Goal: Task Accomplishment & Management: Complete application form

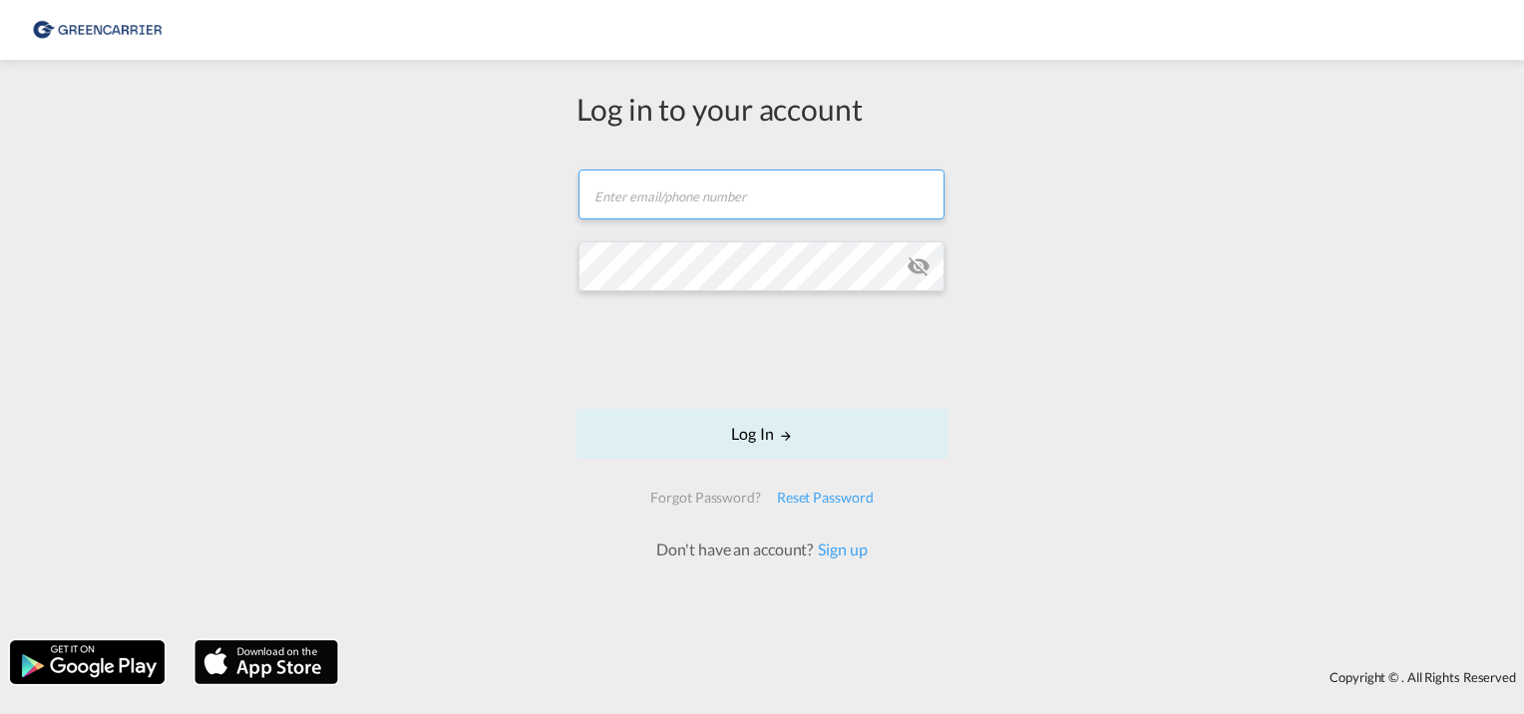
click at [721, 193] on input "text" at bounding box center [761, 195] width 366 height 50
click at [844, 551] on link "Sign up" at bounding box center [840, 548] width 54 height 19
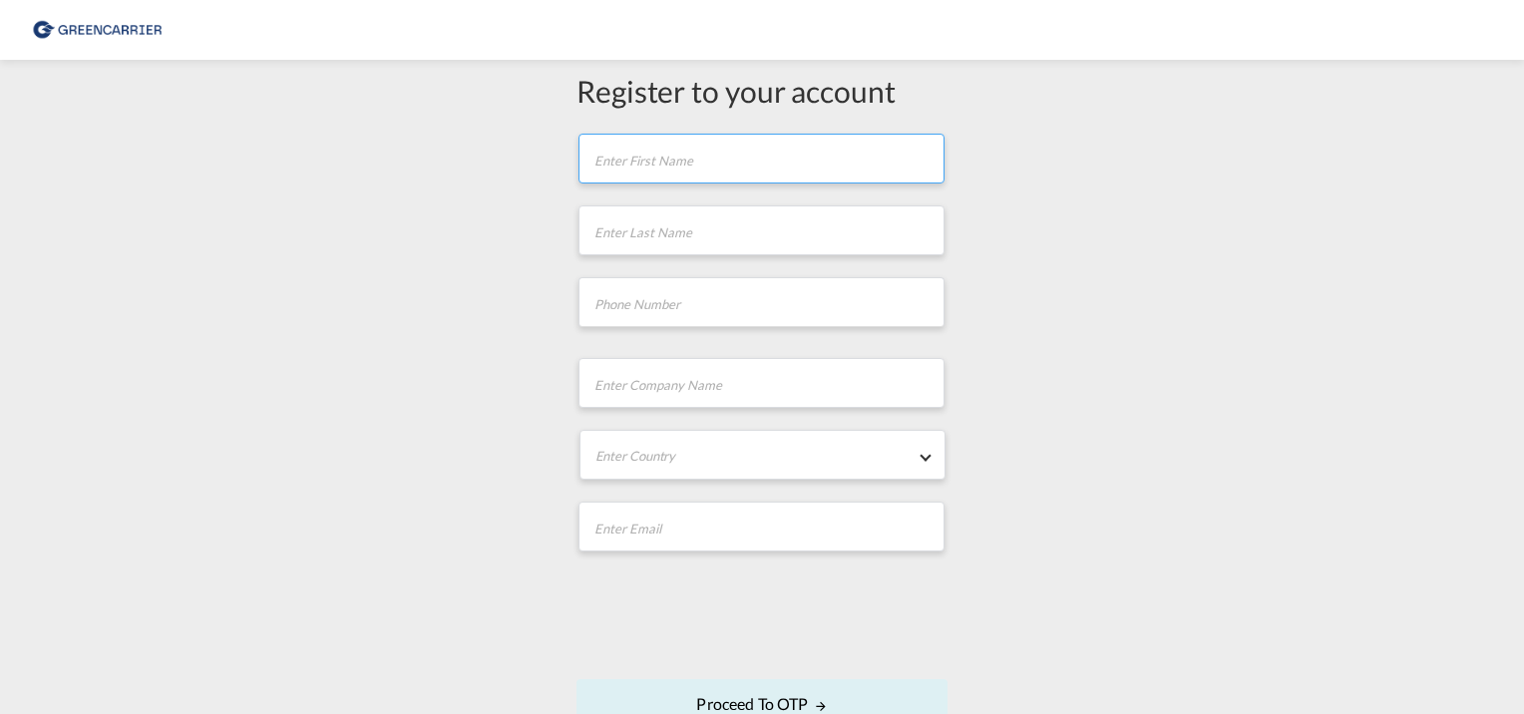
click at [666, 164] on input "text" at bounding box center [761, 159] width 366 height 50
type input "St"
click at [605, 226] on input "text" at bounding box center [761, 230] width 366 height 50
type input "[PERSON_NAME]"
type input "042182860127"
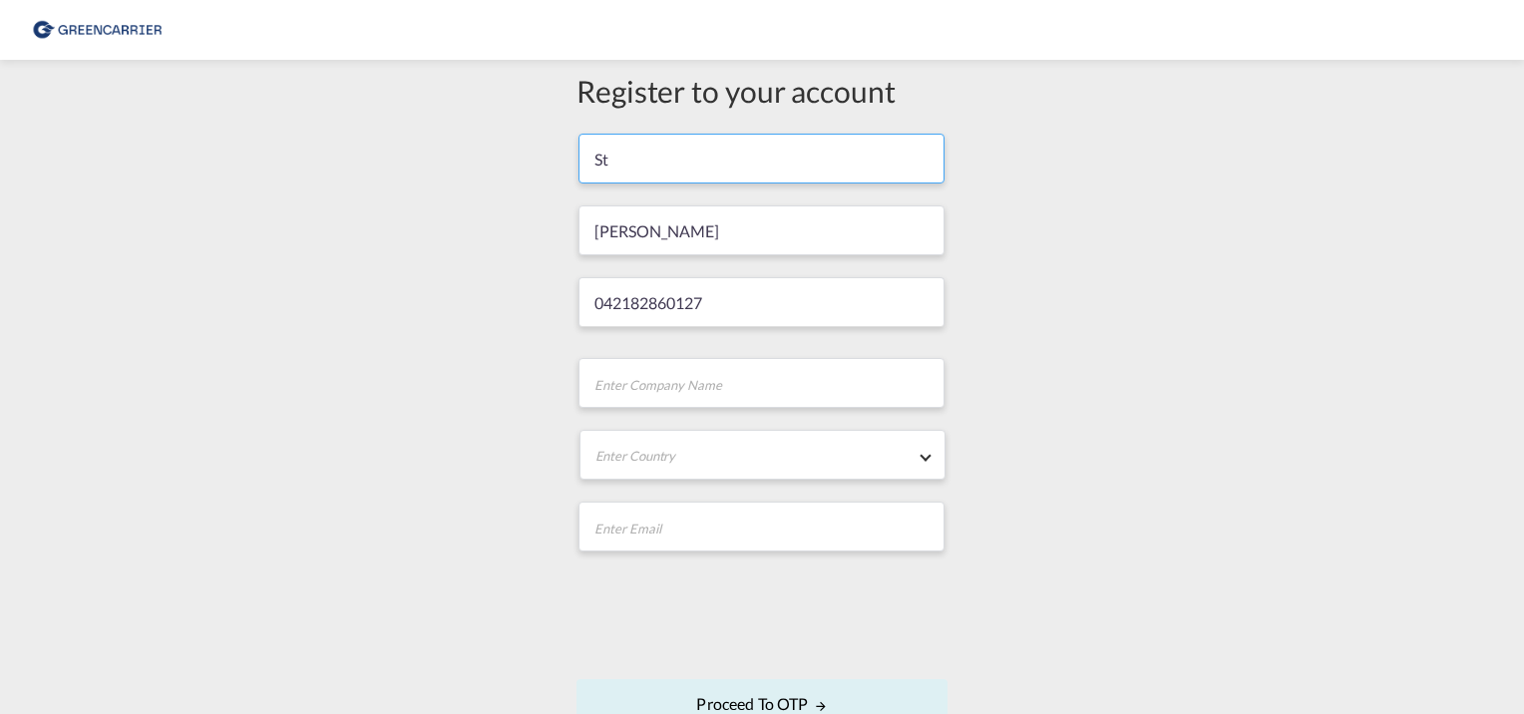
click at [621, 158] on input "St" at bounding box center [761, 159] width 366 height 50
type input "[PERSON_NAME]"
click at [677, 381] on input "text" at bounding box center [761, 383] width 366 height 50
type input "Brelog GmbH"
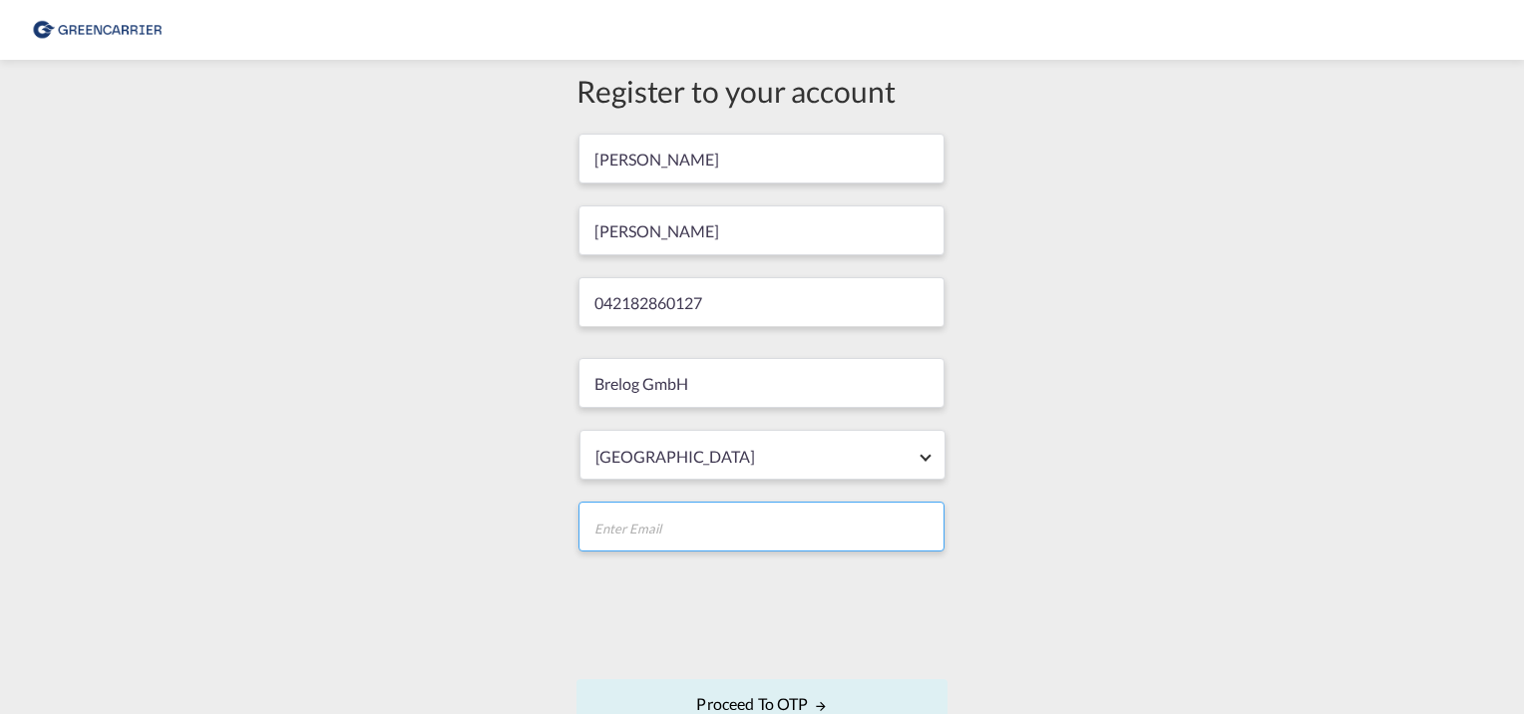
click at [640, 531] on input "email" at bounding box center [761, 527] width 366 height 50
type input "[PERSON_NAME][EMAIL_ADDRESS][PERSON_NAME][DOMAIN_NAME]"
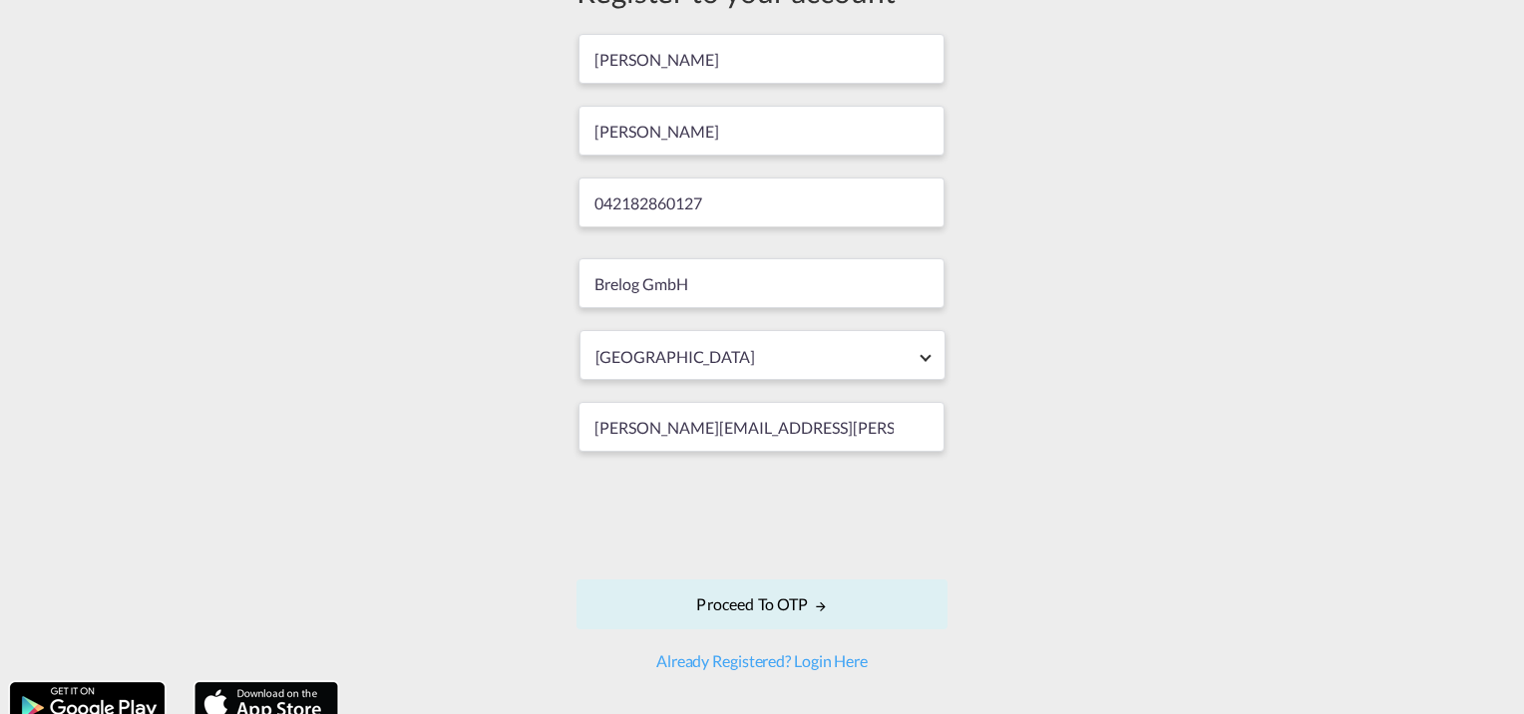
scroll to position [143, 0]
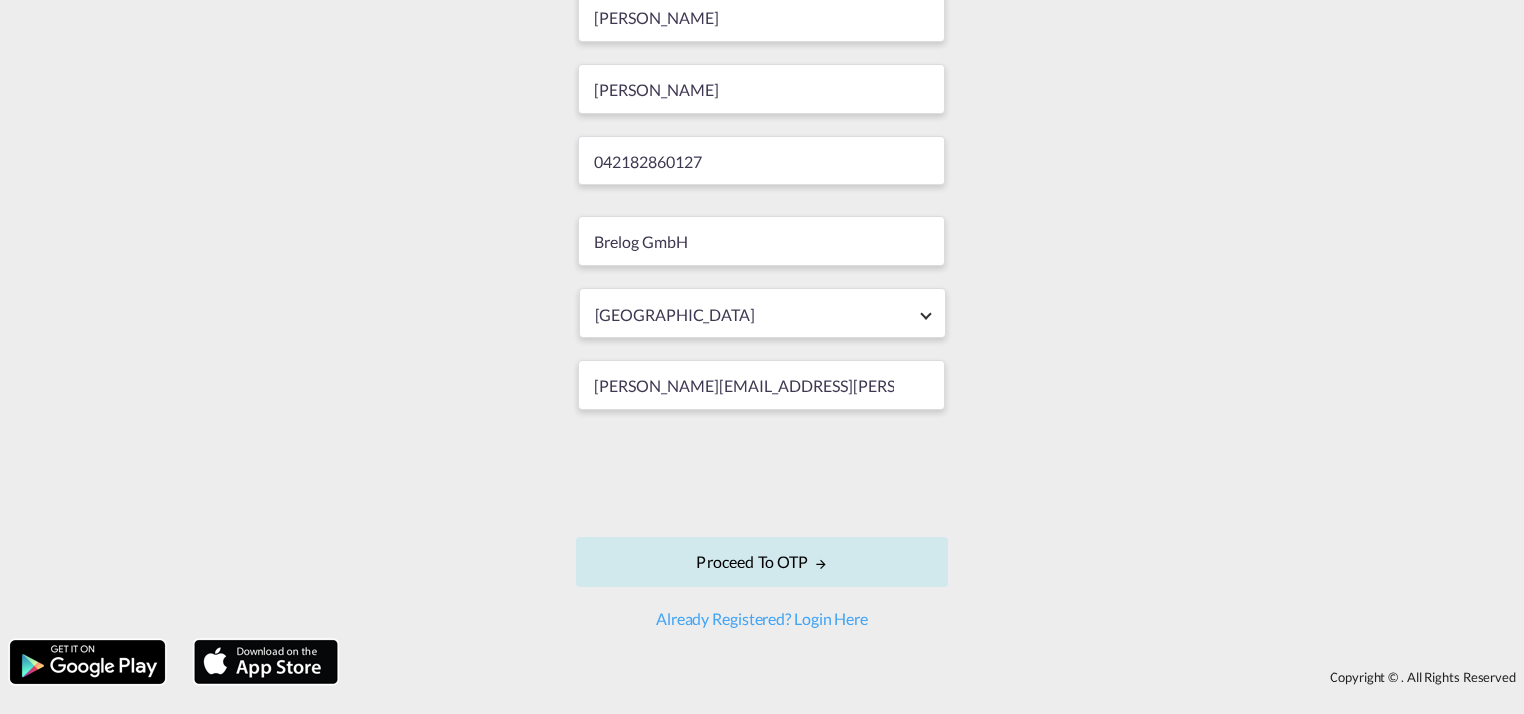
click at [814, 561] on md-icon "icon-arrow-right" at bounding box center [821, 564] width 14 height 14
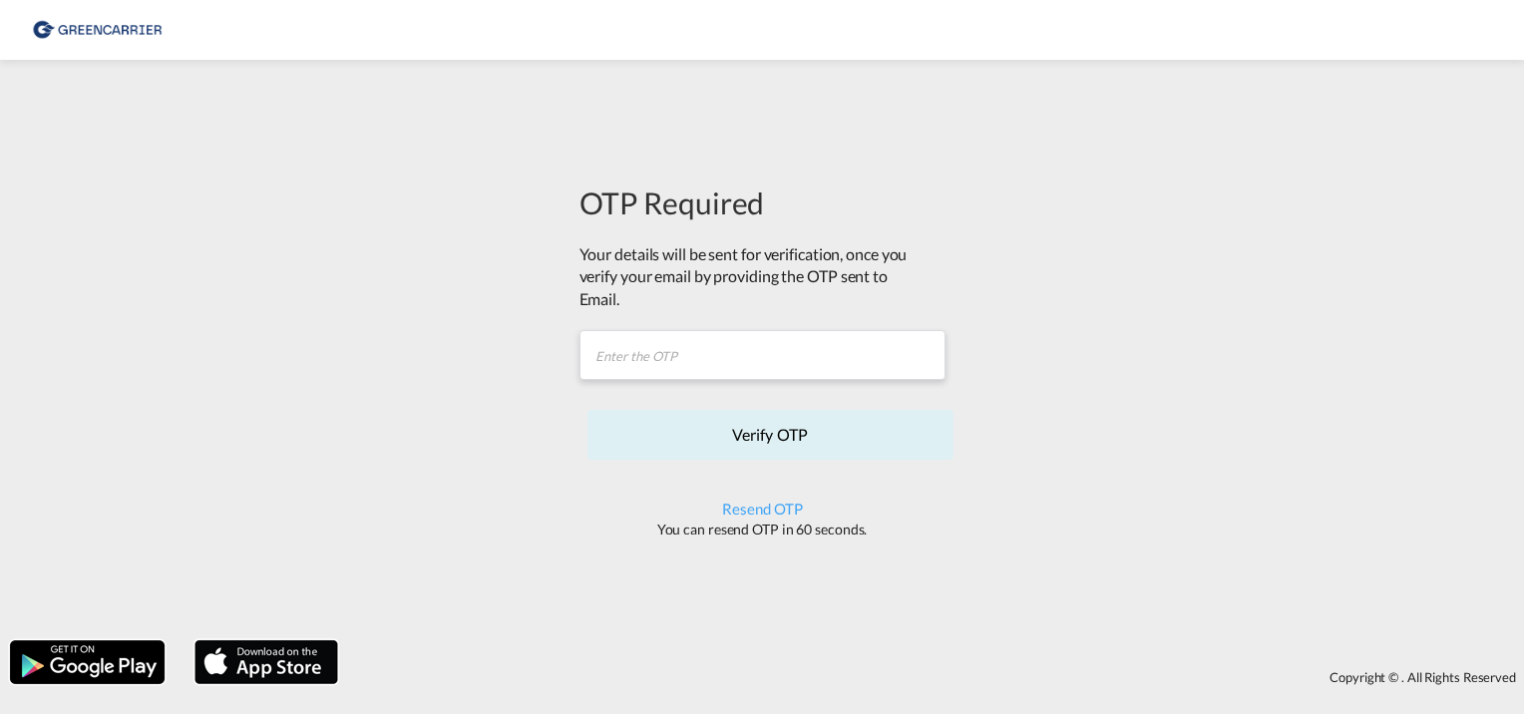
scroll to position [0, 0]
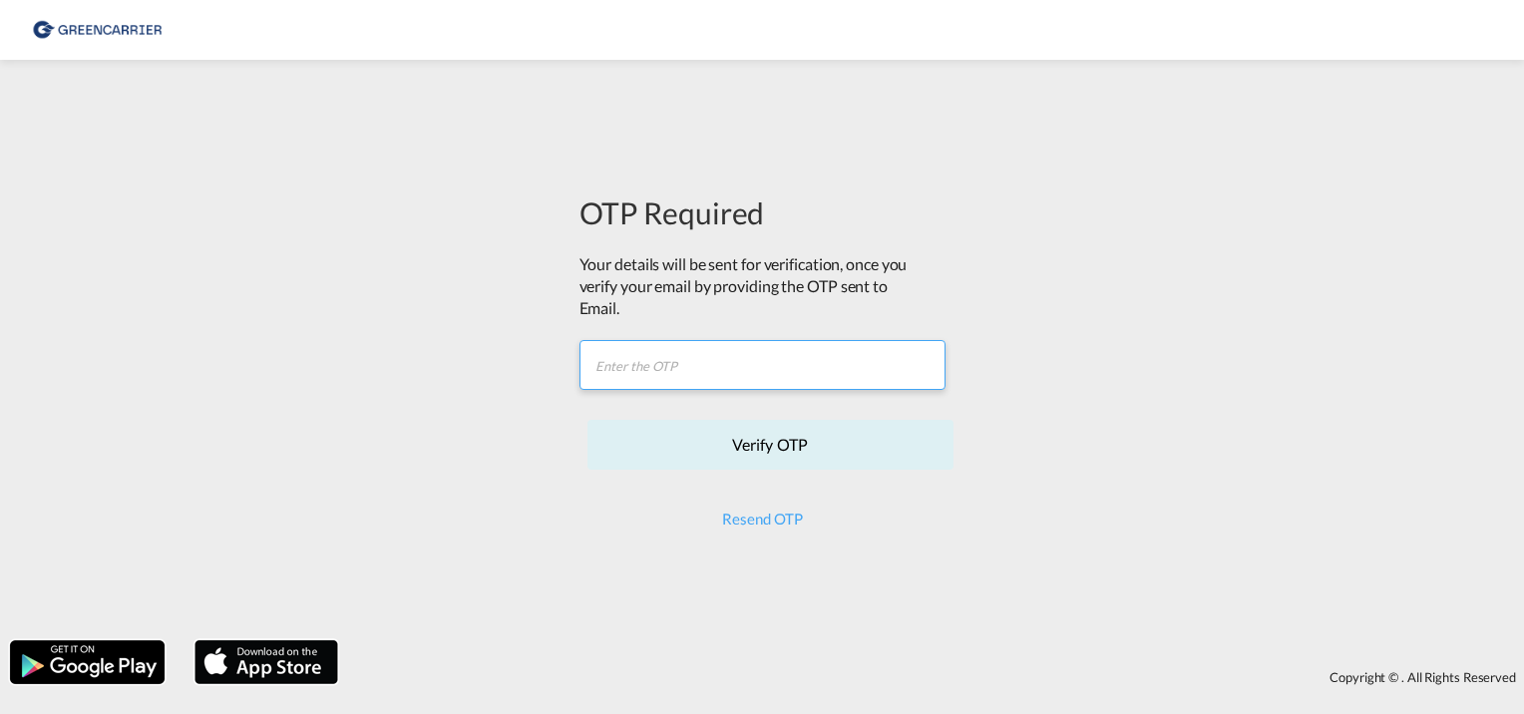
drag, startPoint x: 614, startPoint y: 376, endPoint x: 634, endPoint y: 371, distance: 20.6
click at [616, 375] on input "text" at bounding box center [762, 365] width 366 height 50
paste input "OEXTHO."
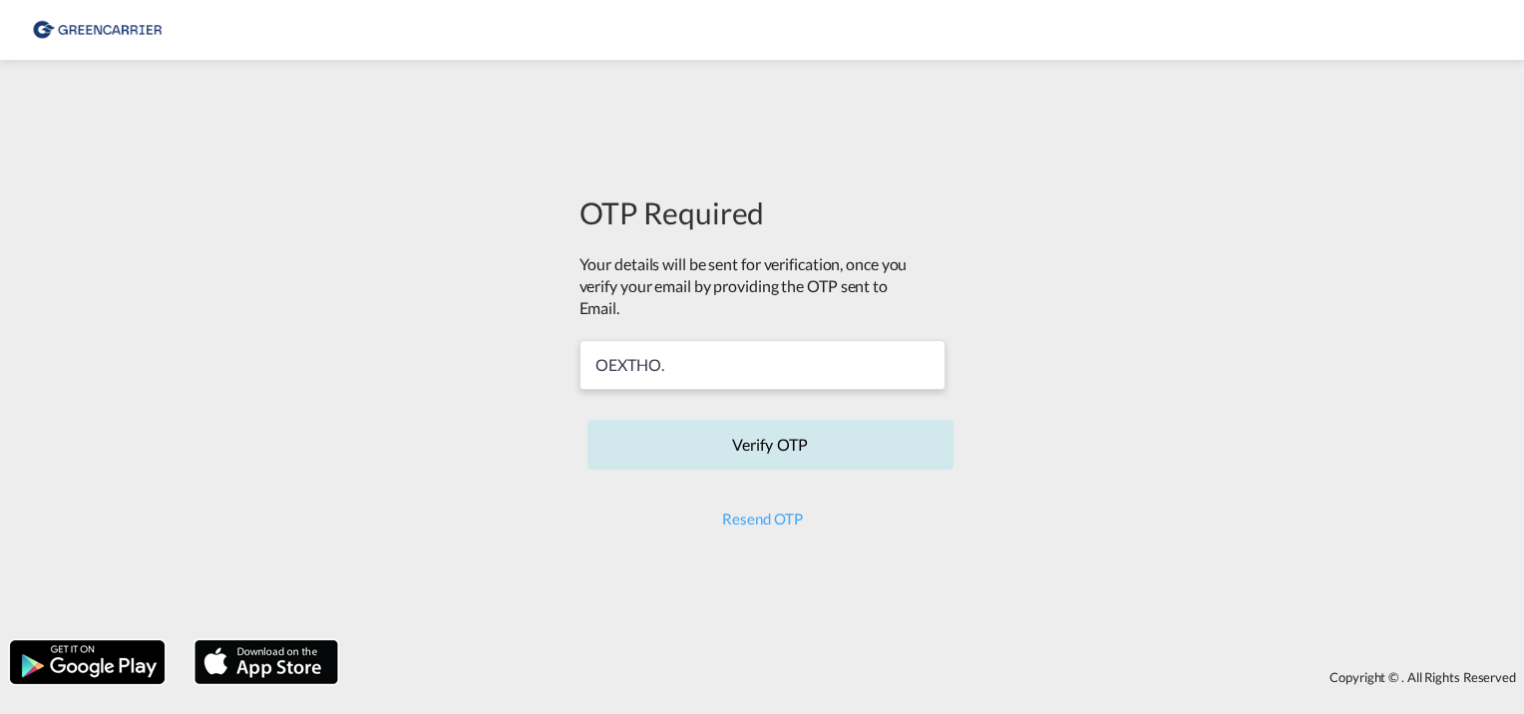
click at [794, 448] on button "Verify OTP" at bounding box center [770, 445] width 366 height 50
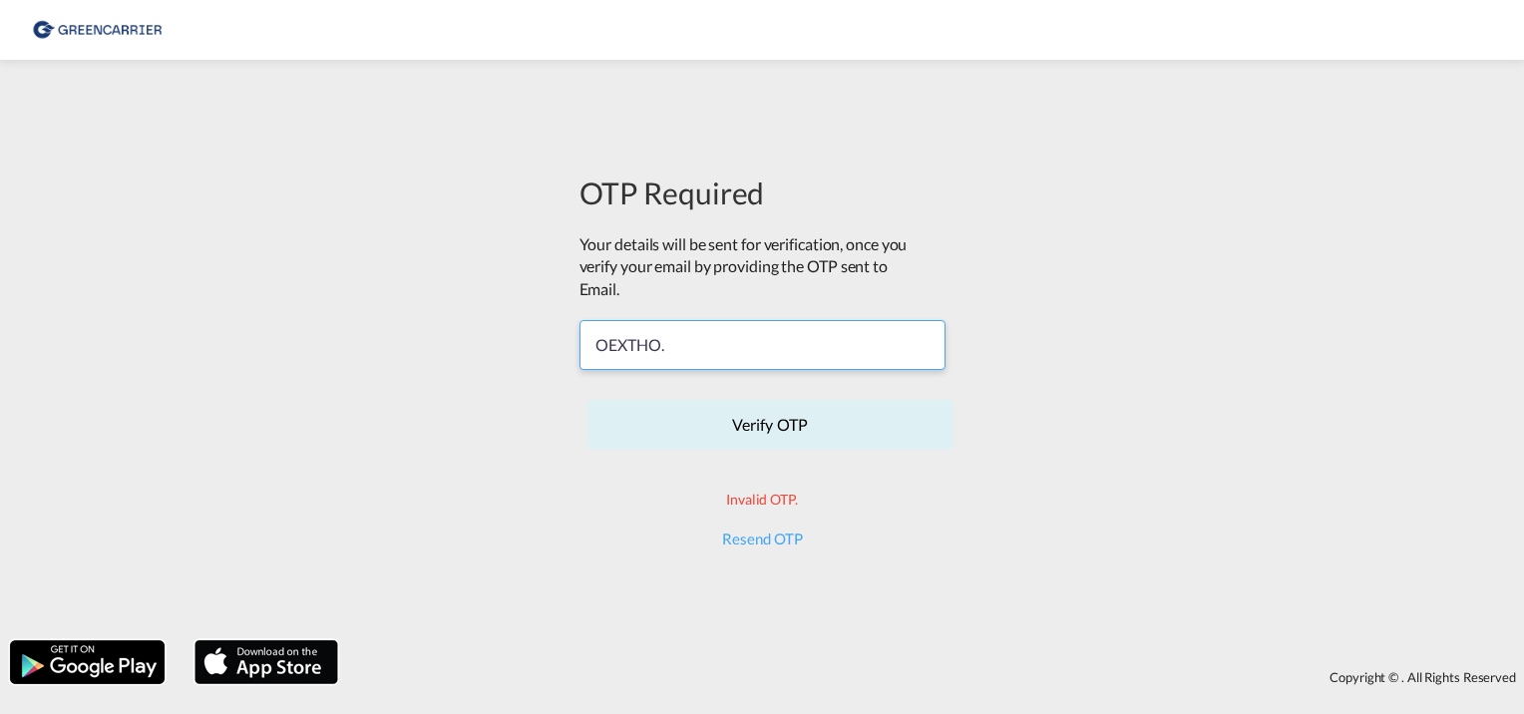
click at [689, 347] on input "OEXTHO." at bounding box center [762, 345] width 366 height 50
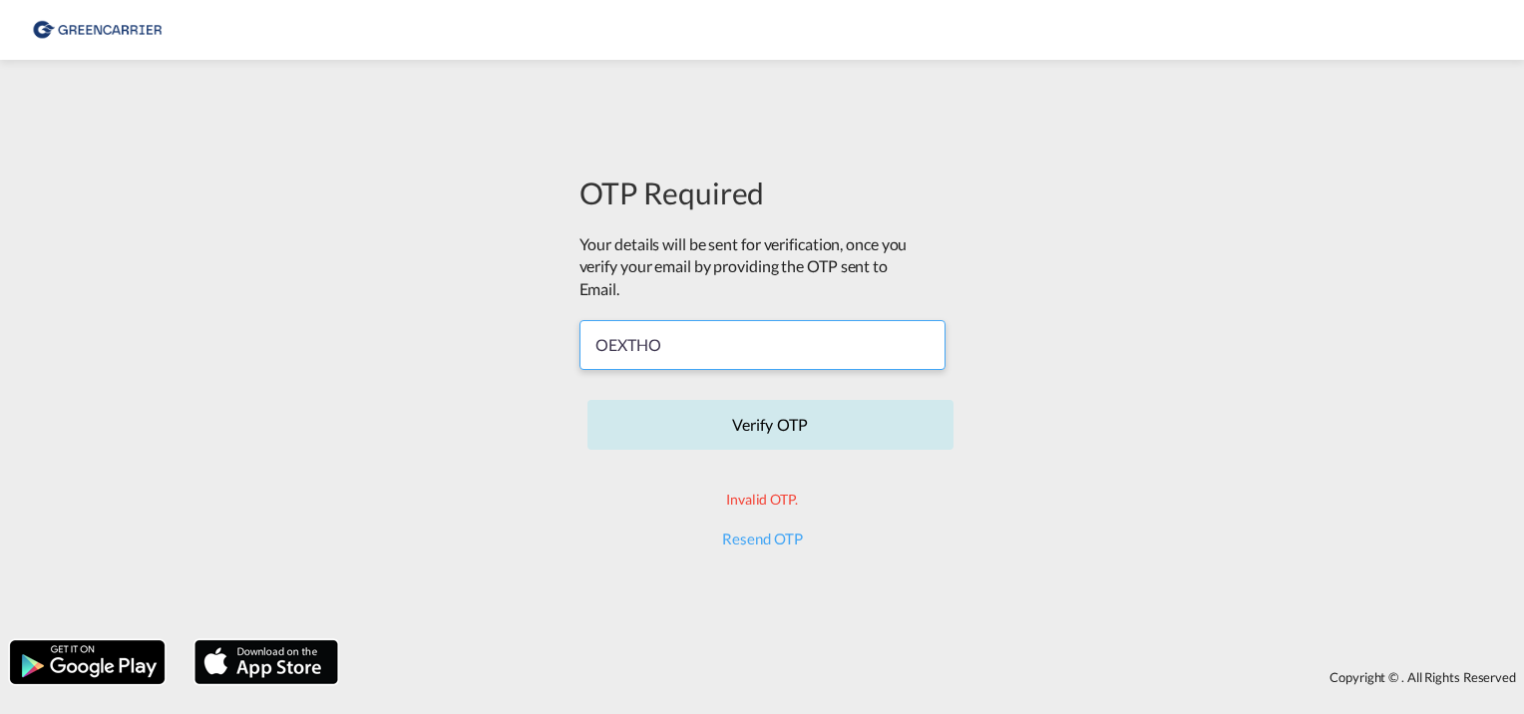
type input "OEXTHO"
click at [790, 430] on button "Verify OTP" at bounding box center [770, 425] width 366 height 50
